Goal: Check status: Check status

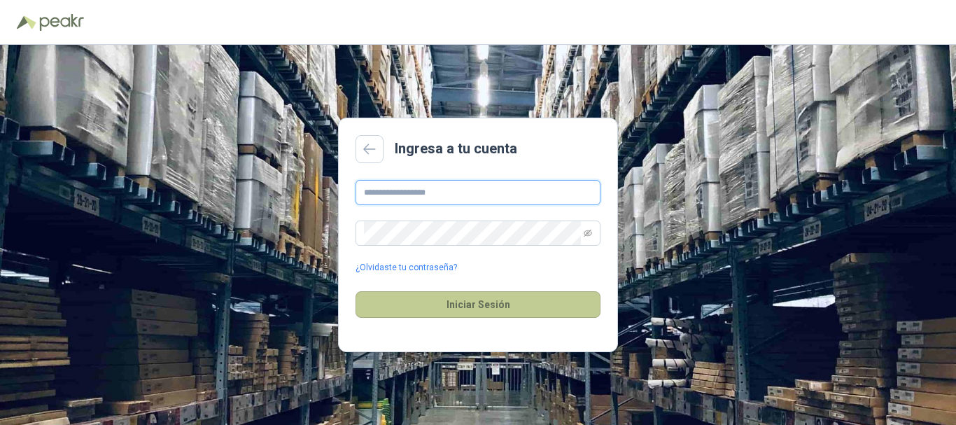
type input "**********"
click at [487, 306] on button "Iniciar Sesión" at bounding box center [477, 304] width 245 height 27
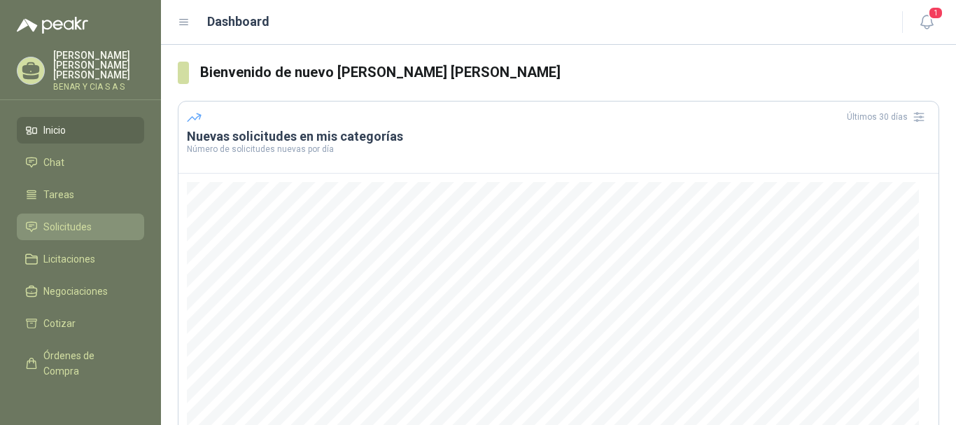
click at [72, 219] on span "Solicitudes" at bounding box center [67, 226] width 48 height 15
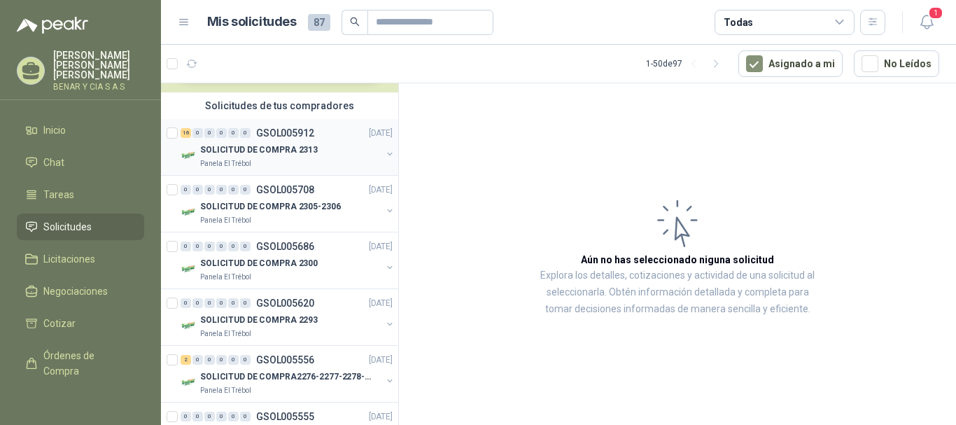
scroll to position [70, 0]
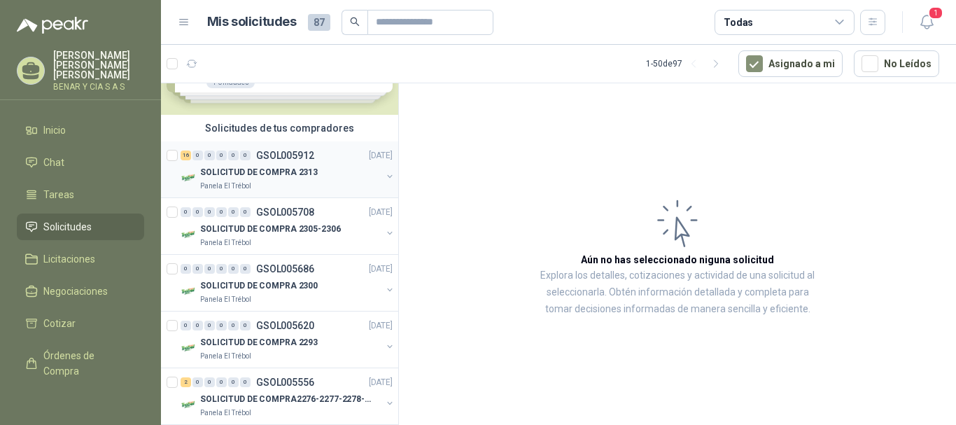
click at [249, 169] on p "SOLICITUD DE COMPRA 2313" at bounding box center [259, 172] width 118 height 13
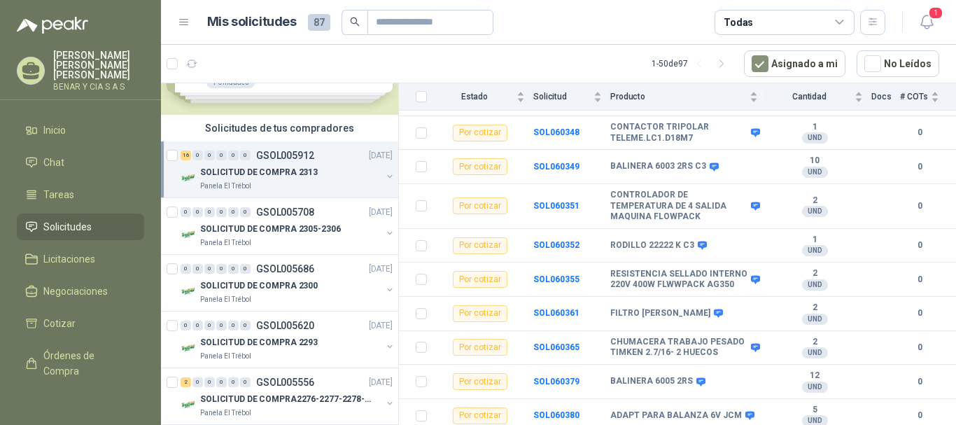
scroll to position [427, 0]
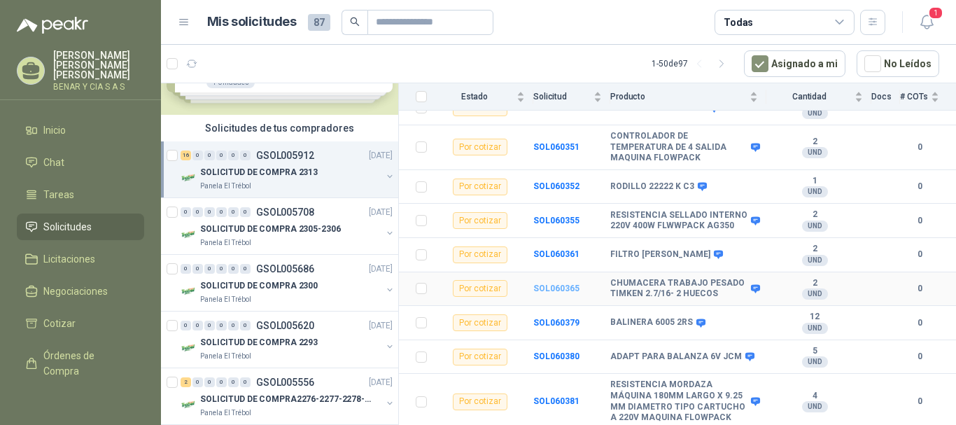
click at [560, 291] on b "SOL060365" at bounding box center [556, 288] width 46 height 10
